Goal: Complete application form

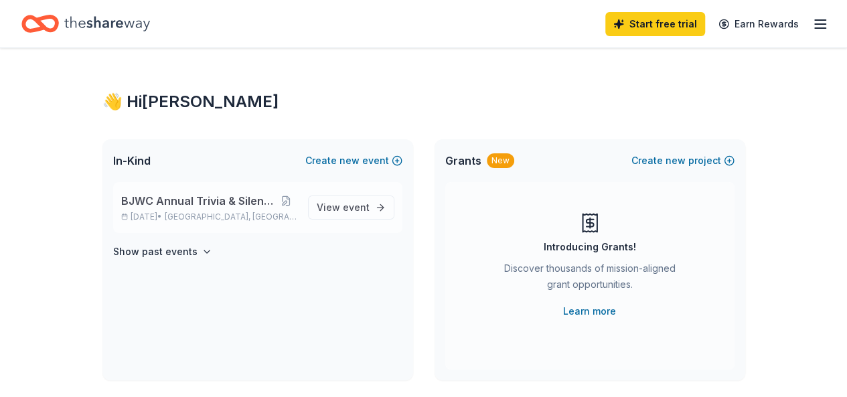
click at [214, 218] on span "[GEOGRAPHIC_DATA], [GEOGRAPHIC_DATA]" at bounding box center [231, 217] width 132 height 11
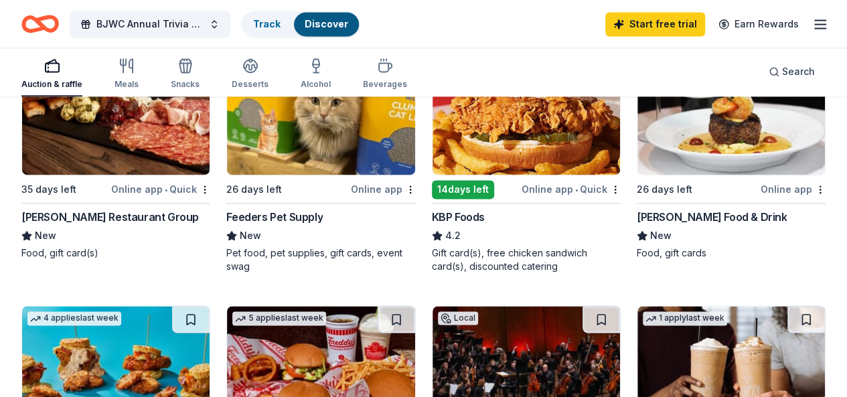
scroll to position [950, 0]
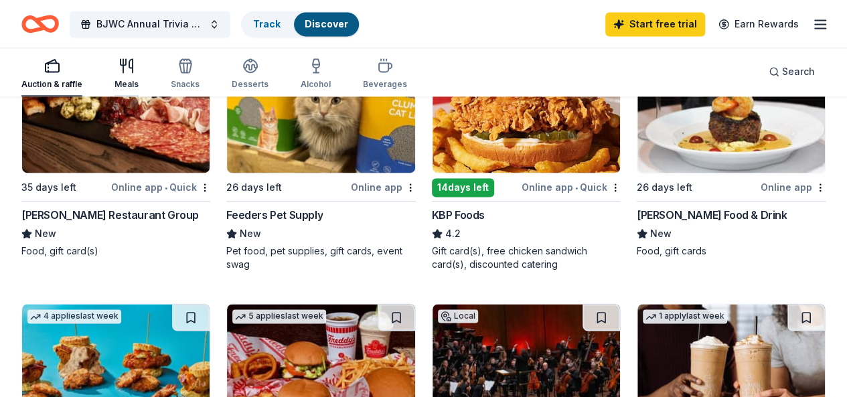
click at [135, 68] on icon "button" at bounding box center [126, 66] width 16 height 16
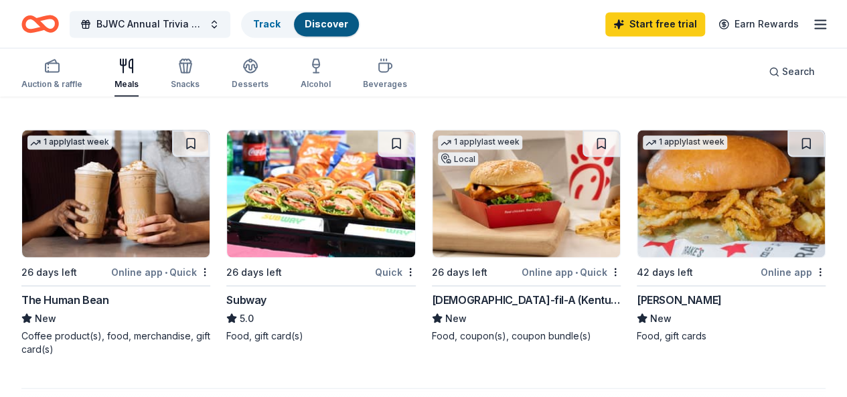
scroll to position [1122, 0]
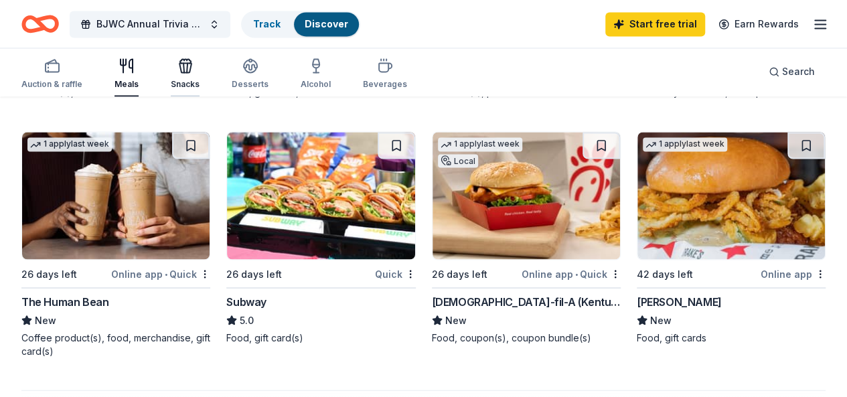
click at [192, 82] on div "Snacks" at bounding box center [185, 84] width 29 height 11
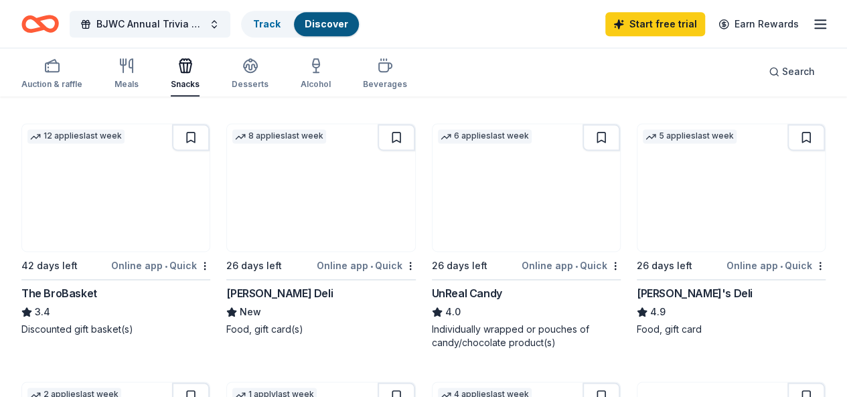
scroll to position [909, 0]
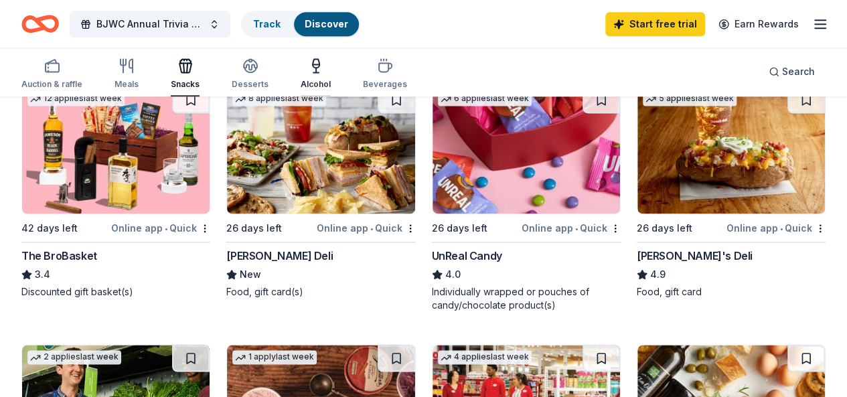
click at [325, 78] on div "Alcohol" at bounding box center [316, 74] width 30 height 32
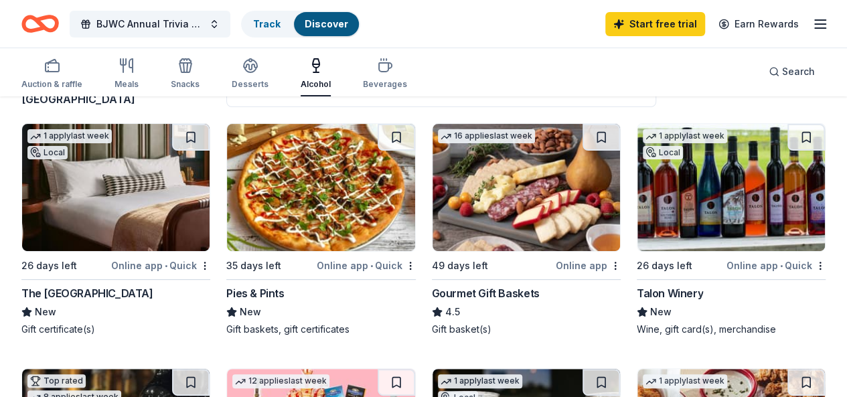
scroll to position [137, 0]
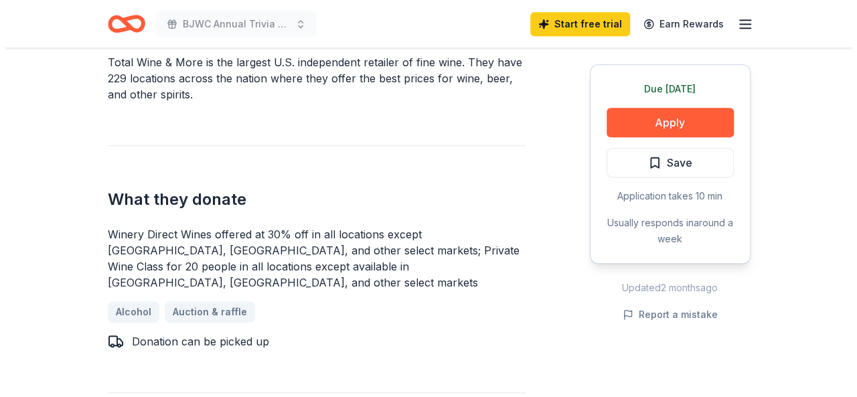
scroll to position [425, 0]
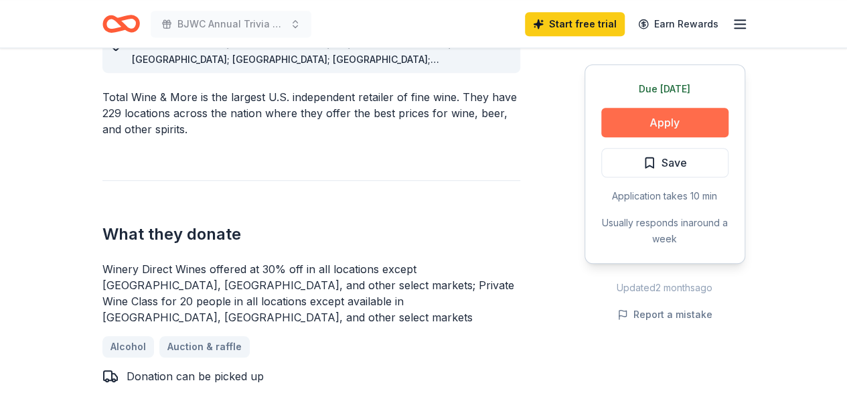
click at [661, 123] on button "Apply" at bounding box center [664, 122] width 127 height 29
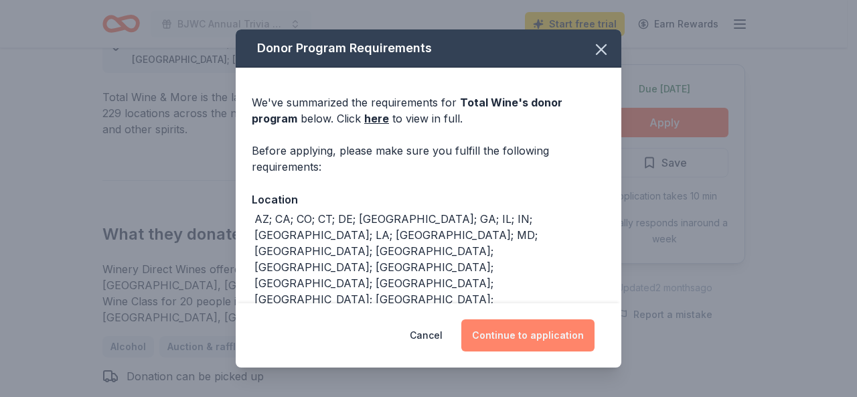
click at [537, 345] on button "Continue to application" at bounding box center [527, 335] width 133 height 32
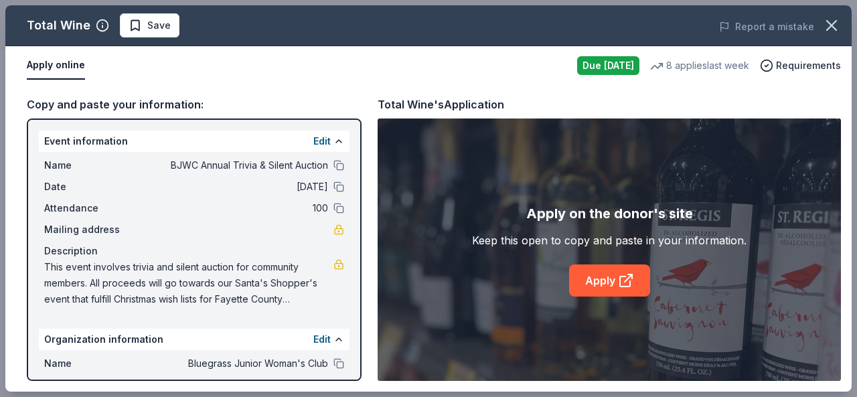
click at [615, 297] on div "Apply on the donor's site Keep this open to copy and paste in your information.…" at bounding box center [609, 249] width 463 height 262
click at [604, 279] on link "Apply" at bounding box center [609, 280] width 81 height 32
